Goal: Use online tool/utility: Utilize a website feature to perform a specific function

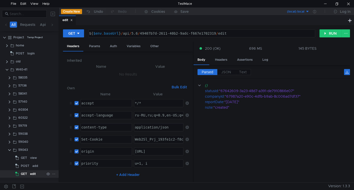
click at [30, 174] on div "edit" at bounding box center [33, 174] width 6 height 8
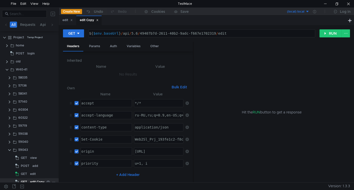
scroll to position [6, 0]
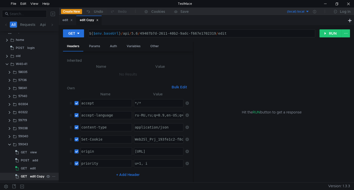
click at [34, 176] on div "edit Copy" at bounding box center [37, 177] width 14 height 8
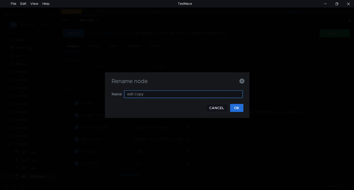
type input "O"
type input "companies"
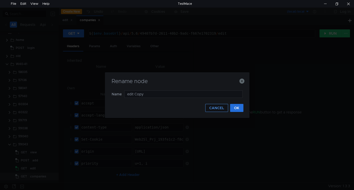
click at [217, 107] on button "CANCEL" at bounding box center [216, 108] width 23 height 8
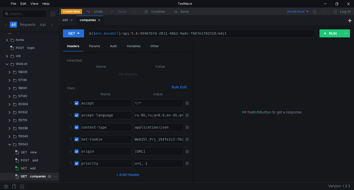
click at [36, 176] on div "companies" at bounding box center [38, 177] width 16 height 8
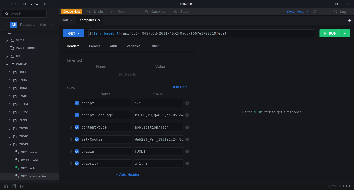
click at [127, 33] on div "${ $env . baseUrl } / api / 5.6 / 49407b7d-2611-40b2-9adc-f667e1702319 / edit" at bounding box center [201, 37] width 227 height 12
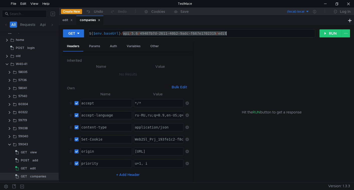
drag, startPoint x: 127, startPoint y: 33, endPoint x: 272, endPoint y: 31, distance: 145.7
click at [272, 31] on div "${ $env . baseUrl } / api / 5.6 / 49407b7d-2611-40b2-9adc-f667e1702319 / edit" at bounding box center [202, 34] width 227 height 8
paste textarea "v2/lookups"
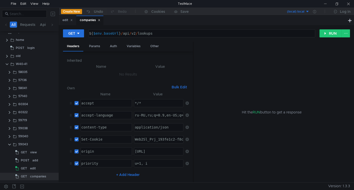
click at [189, 35] on div "${ $env . baseUrl } / api / v2 / lookups" at bounding box center [201, 37] width 227 height 12
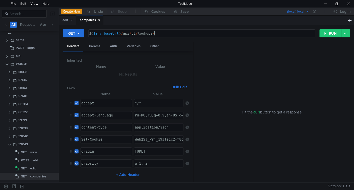
scroll to position [0, 4]
paste textarea "companies-by-permissions"
type textarea "${$env.baseUrl}/api/v2/lookups/companies-by-permissions"
click at [325, 32] on button "RUN" at bounding box center [331, 33] width 22 height 8
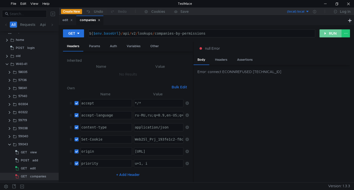
click at [327, 29] on button "RUN" at bounding box center [331, 33] width 22 height 8
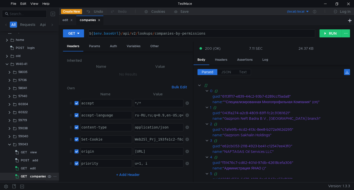
click at [32, 175] on div "companies" at bounding box center [38, 177] width 16 height 8
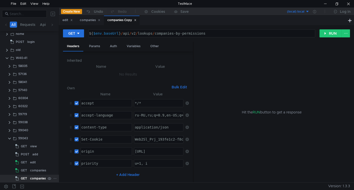
scroll to position [14, 0]
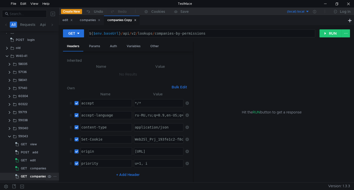
click at [37, 176] on div "companies Copy" at bounding box center [42, 177] width 25 height 8
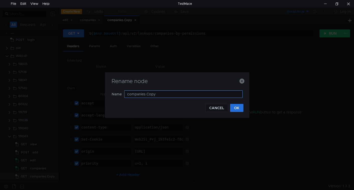
type input "companies"
type input "statuses"
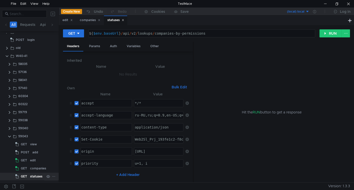
click at [31, 177] on div "statuses" at bounding box center [36, 177] width 12 height 8
click at [123, 34] on div "${ $env . baseUrl } / api / v2 / lookups / companies-by-permissions" at bounding box center [201, 37] width 227 height 12
drag, startPoint x: 123, startPoint y: 34, endPoint x: 229, endPoint y: 30, distance: 105.8
click at [229, 30] on div "${ $env . baseUrl } / api / v2 / lookups / companies-by-permissions" at bounding box center [202, 34] width 227 height 8
paste textarea "report-form"
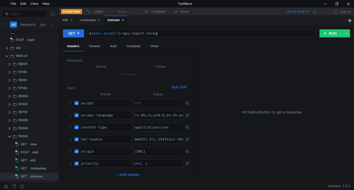
scroll to position [0, 5]
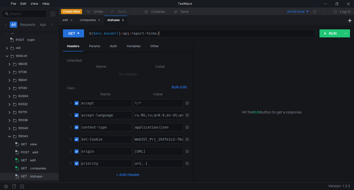
click at [181, 32] on div "${ $env . baseUrl } / api / report-forms /" at bounding box center [201, 37] width 227 height 12
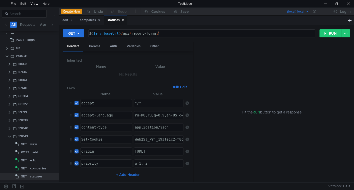
paste textarea "statuses"
type textarea "${$env.baseUrl}/api/report-forms/statuses"
click at [91, 47] on div "Params" at bounding box center [94, 46] width 19 height 9
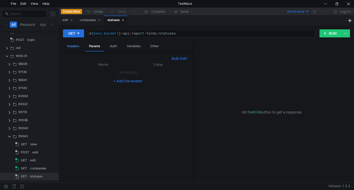
click at [72, 46] on div "Headers" at bounding box center [73, 46] width 20 height 9
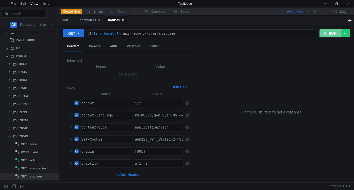
click at [334, 33] on button "RUN" at bounding box center [331, 33] width 22 height 8
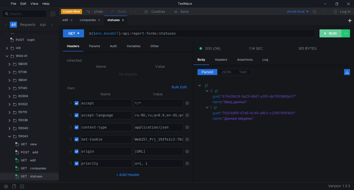
click at [329, 35] on button "RUN" at bounding box center [331, 33] width 22 height 8
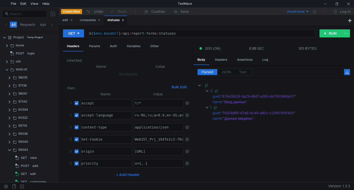
scroll to position [0, 5]
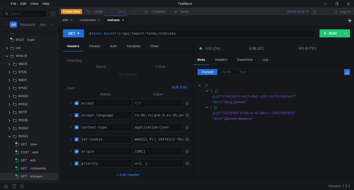
scroll to position [0, 5]
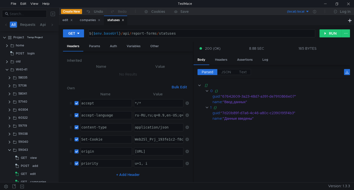
scroll to position [0, 5]
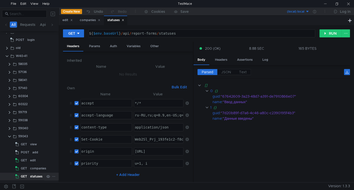
click at [37, 176] on div "statuses" at bounding box center [36, 177] width 12 height 8
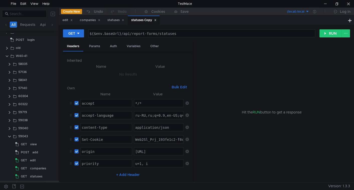
click at [38, 181] on div "statuses Copy" at bounding box center [40, 185] width 21 height 8
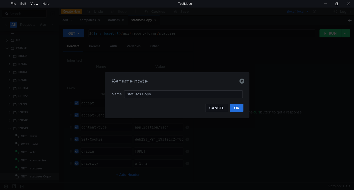
type input "statuses"
type input "s"
type input "update"
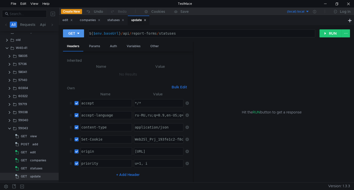
click at [81, 34] on button "GET" at bounding box center [73, 33] width 21 height 8
click at [75, 60] on li "PUT" at bounding box center [74, 60] width 22 height 8
click at [114, 46] on div "Body" at bounding box center [114, 46] width 16 height 9
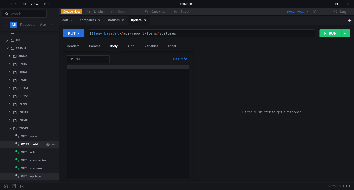
click at [35, 145] on div "add" at bounding box center [35, 145] width 6 height 8
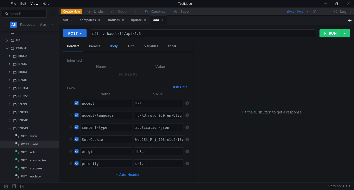
click at [111, 47] on div "Body" at bounding box center [114, 46] width 16 height 9
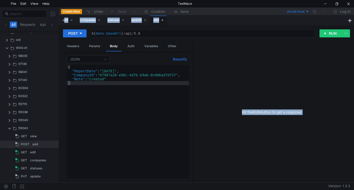
copy body "edit companies statuses update add POST ${ $env . baseUrl } / api / 5.6 ההההההה…"
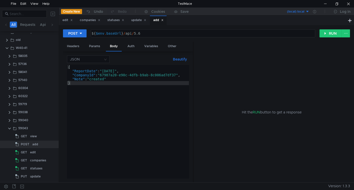
click at [115, 84] on div "{ "ReportDate" : "2023-09-10" , "CompanyId" : "67987a20-e90c-4dfb-b9ab-8c006ad7…" at bounding box center [128, 125] width 122 height 121
type textarea ""Note":"created" }"
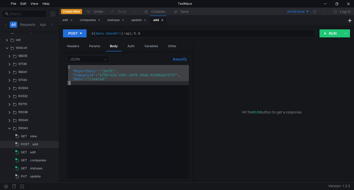
click at [164, 21] on icon at bounding box center [162, 20] width 3 height 3
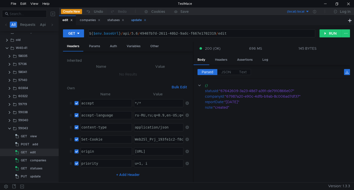
click at [134, 20] on div "update" at bounding box center [138, 20] width 15 height 5
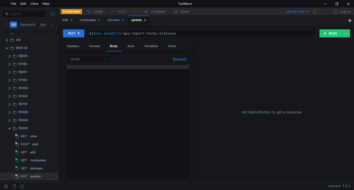
click at [113, 19] on div "statuses" at bounding box center [115, 20] width 17 height 5
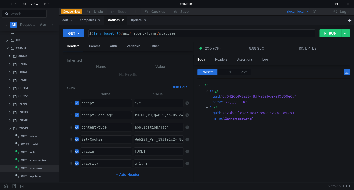
click at [124, 20] on icon at bounding box center [123, 20] width 3 height 3
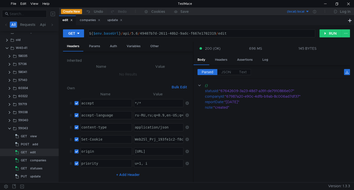
click at [100, 20] on icon at bounding box center [99, 20] width 3 height 3
click at [62, 20] on div "edit" at bounding box center [67, 21] width 17 height 10
click at [82, 22] on div "update" at bounding box center [87, 20] width 15 height 5
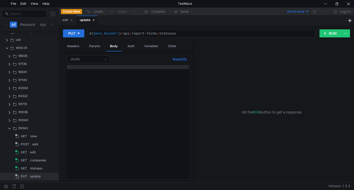
click at [96, 92] on div at bounding box center [128, 125] width 122 height 121
paste textarea "}"
click at [91, 67] on div "{ "ReportDate" : "2023-09-10" , "CompanyId" : "67987a20-e90c-4dfb-b9ab-8c006ad7…" at bounding box center [128, 125] width 122 height 121
click at [100, 78] on div "{ "ReportDate" : "2023-09-10" , "CompanyId" : "67987a20-e90c-4dfb-b9ab-8c006ad7…" at bounding box center [128, 125] width 122 height 121
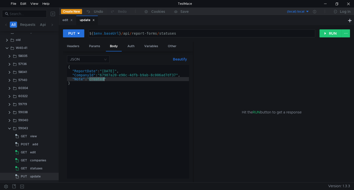
click at [100, 78] on div "{ "ReportDate" : "2023-09-10" , "CompanyId" : "67987a20-e90c-4dfb-b9ab-8c006ad7…" at bounding box center [128, 125] width 122 height 121
type textarea ""Note":"updated""
click at [164, 34] on div "${ $env . baseUrl } / api / report-forms / statuses" at bounding box center [201, 37] width 227 height 12
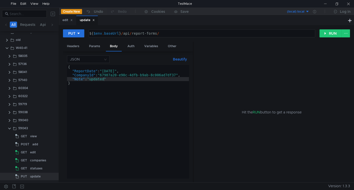
click at [127, 34] on div "${ $env . baseUrl } / api / report-forms /" at bounding box center [201, 37] width 227 height 12
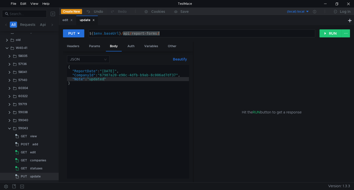
drag, startPoint x: 127, startPoint y: 34, endPoint x: 169, endPoint y: 30, distance: 41.9
click at [169, 30] on div "${ $env . baseUrl } / api / report-forms /" at bounding box center [202, 34] width 226 height 8
paste textarea "5.6"
type textarea "${$env.baseUrl}/api/5.6/"
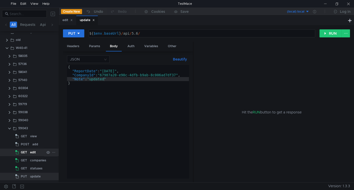
click at [33, 152] on div "edit" at bounding box center [33, 153] width 6 height 8
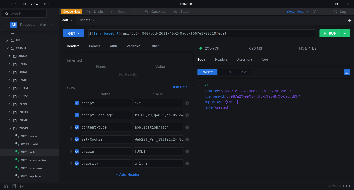
click at [142, 31] on div "${ $env . baseUrl } / api / 5.6 / 49407b7d-2611-40b2-9adc-f667e1702319 / edit" at bounding box center [201, 37] width 227 height 12
drag, startPoint x: 142, startPoint y: 31, endPoint x: 199, endPoint y: 32, distance: 56.3
click at [199, 32] on div "${ $env . baseUrl } / api / 5.6 / 49407b7d-2611-40b2-9adc-f667e1702319 / edit" at bounding box center [201, 37] width 227 height 12
click at [41, 173] on div "update" at bounding box center [37, 177] width 14 height 8
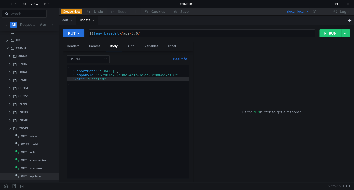
click at [145, 31] on div "${ $env . baseUrl } / api / 5.6 /" at bounding box center [201, 37] width 227 height 12
paste textarea "49407b7d-2611-40b2-9adc-f667e1702319"
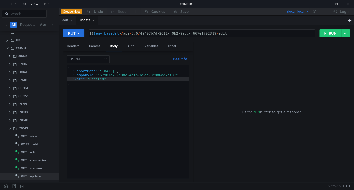
click at [225, 34] on div "${ $env . baseUrl } / api / 5.6 / 49407b7d-2611-40b2-9adc-f667e1702319 / edit" at bounding box center [201, 37] width 227 height 12
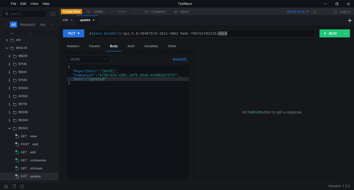
click at [225, 34] on div "${ $env . baseUrl } / api / 5.6 / 49407b7d-2611-40b2-9adc-f667e1702319 / edit" at bounding box center [201, 37] width 227 height 12
type textarea "${$env.baseUrl}/api/5.6/49407b7d-2611-40b2-9adc-f667e1702319"
click at [118, 79] on div "{ "ReportDate" : "2023-09-10" , "CompanyId" : "67987a20-e90c-4dfb-b9ab-8c006ad7…" at bounding box center [128, 125] width 122 height 121
click at [327, 32] on button "RUN" at bounding box center [331, 33] width 22 height 8
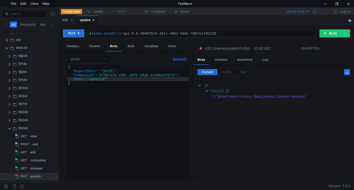
type textarea "{"
click at [130, 68] on div "{ "ReportDate" : "2023-09-10" , "CompanyId" : "67987a20-e90c-4dfb-b9ab-8c006ad7…" at bounding box center [128, 125] width 122 height 121
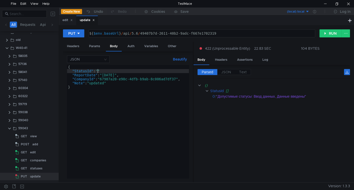
scroll to position [0, 2]
paste textarea "67642609-3a23-48d7-a391-de7910866e07""
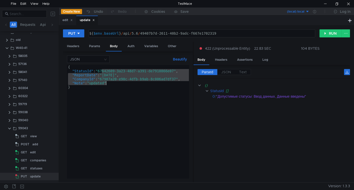
drag, startPoint x: 102, startPoint y: 71, endPoint x: 107, endPoint y: 81, distance: 12.1
click at [107, 81] on div "{ "StatusId" : "67642609-3a23-48d7-a391-de7910866e07" , "ReportDate" : "2023-09…" at bounding box center [128, 125] width 122 height 121
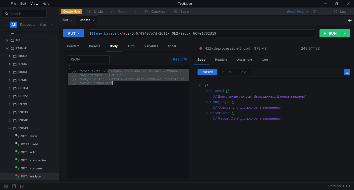
click at [144, 110] on div "{ // "StatusId":"67642609-3a23-48d7-a391-de7910866e07", // "ReportDate":"2023-0…" at bounding box center [128, 125] width 122 height 121
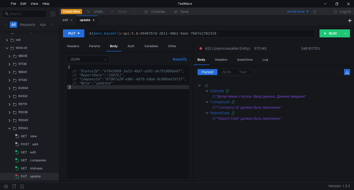
scroll to position [0, 0]
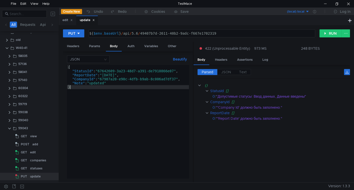
click at [166, 105] on div "{ "StatusId" : "67642609-3a23-48d7-a391-de7910866e07" , "ReportDate" : "2023-09…" at bounding box center [128, 125] width 122 height 121
type textarea "}"
click at [329, 34] on button "RUN" at bounding box center [331, 33] width 22 height 8
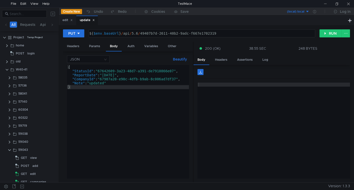
scroll to position [0, 9]
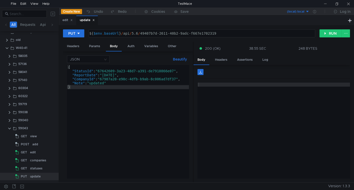
scroll to position [0, 9]
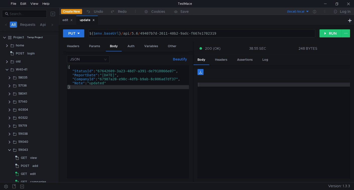
scroll to position [0, 9]
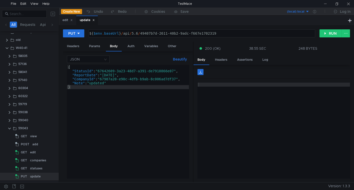
scroll to position [0, 9]
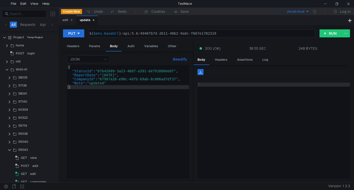
scroll to position [0, 9]
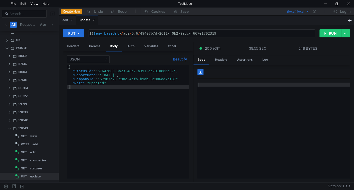
click at [104, 83] on div "{ "StatusId" : "67642609-3a23-48d7-a391-de7910866e07" , "ReportDate" : "2023-09…" at bounding box center [128, 125] width 122 height 121
type textarea ""Note":"updated 2""
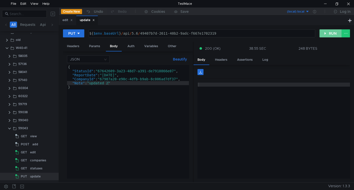
click at [330, 33] on button "RUN" at bounding box center [331, 33] width 22 height 8
click at [325, 34] on button "RUN" at bounding box center [331, 33] width 22 height 8
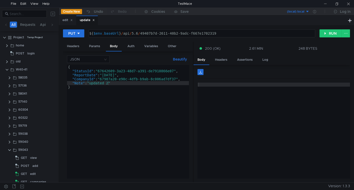
scroll to position [0, 3]
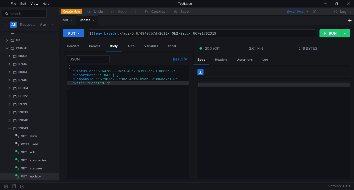
click at [109, 84] on div "{ "StatusId" : "67642609-3a23-48d7-a391-de7910866e07" , "ReportDate" : "[DATE]"…" at bounding box center [128, 125] width 122 height 121
click at [107, 72] on div "{ "StatusId" : "67642609-3a23-48d7-a391-de7910866e07" , "ReportDate" : "[DATE]"…" at bounding box center [128, 125] width 122 height 121
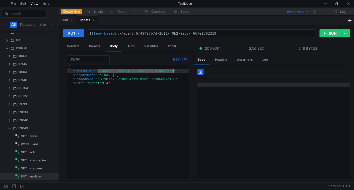
drag, startPoint x: 107, startPoint y: 72, endPoint x: 152, endPoint y: 72, distance: 45.2
click at [152, 72] on div "{ "StatusId" : "67642609-3a23-48d7-a391-de7910866e07" , "ReportDate" : "2023-09…" at bounding box center [128, 125] width 122 height 121
paste textarea "f3701645-4936-4e4f-b919-3849a7ec753c"
click at [328, 33] on button "RUN" at bounding box center [331, 33] width 22 height 8
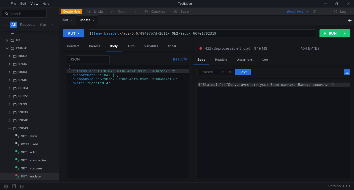
click at [107, 71] on div "{ "StatusId" : "f3701645-4936-4e4f-b919-3849a7ec753c" , "ReportDate" : "2023-09…" at bounding box center [128, 125] width 122 height 121
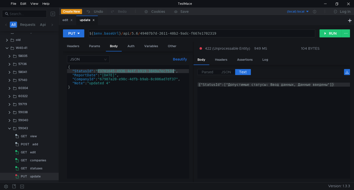
drag, startPoint x: 107, startPoint y: 71, endPoint x: 163, endPoint y: 71, distance: 56.2
click at [163, 71] on div "{ "StatusId" : "f3701645-4936-4e4f-b919-3849a7ec753c" , "ReportDate" : "2023-09…" at bounding box center [128, 125] width 122 height 121
paste textarea "7d20b89f-d7a6-4c46-a80c-c2390195f4b3"
click at [329, 34] on button "RUN" at bounding box center [331, 33] width 22 height 8
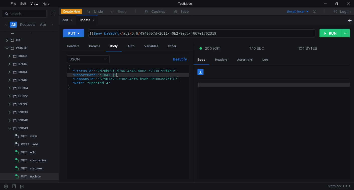
click at [117, 74] on div "{ "StatusId" : "7d20b89f-d7a6-4c46-a80c-c2390195f4b3" , "ReportDate" : "2023-09…" at bounding box center [128, 125] width 122 height 121
type textarea ""ReportDate":"[DATE]","
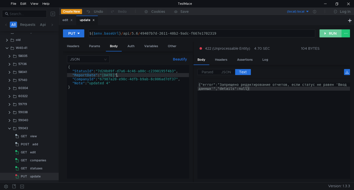
click at [323, 33] on button "RUN" at bounding box center [331, 33] width 22 height 8
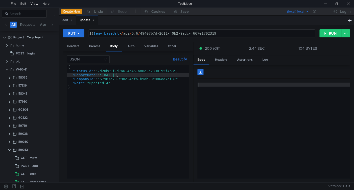
scroll to position [0, 3]
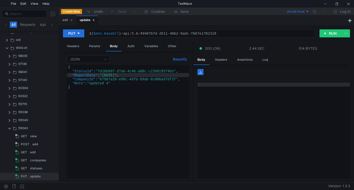
scroll to position [0, 3]
